Goal: Information Seeking & Learning: Find specific fact

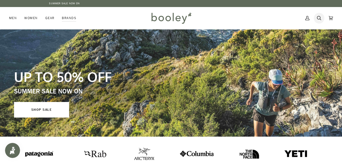
click at [318, 19] on icon at bounding box center [319, 18] width 4 height 8
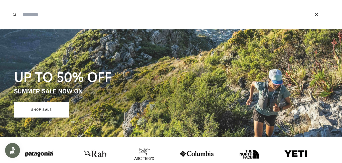
type input "*"
click at [28, 14] on input "Search our store" at bounding box center [159, 14] width 279 height 29
paste input "*"
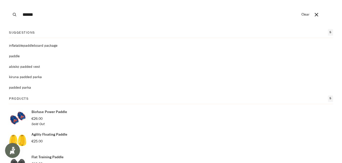
type input "******"
click at [9, 0] on button "Search" at bounding box center [14, 14] width 11 height 29
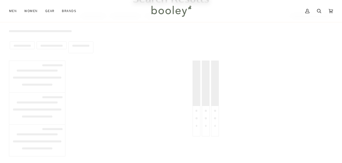
scroll to position [43, 0]
type input "******"
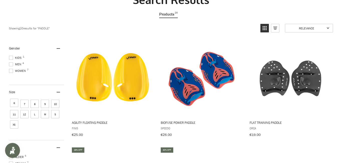
scroll to position [0, 0]
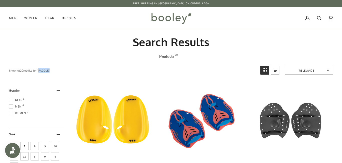
drag, startPoint x: 49, startPoint y: 70, endPoint x: 40, endPoint y: 70, distance: 9.8
click at [40, 70] on div "Showing 20 results for " Paddle "" at bounding box center [133, 70] width 248 height 9
copy link "Paddle"
